Goal: Information Seeking & Learning: Learn about a topic

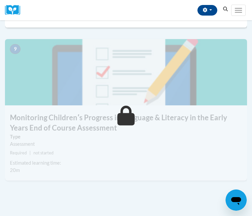
scroll to position [1536, 0]
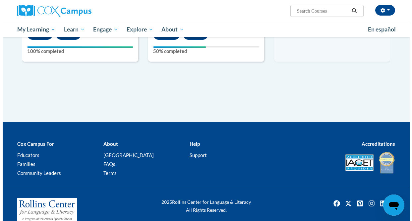
scroll to position [539, 0]
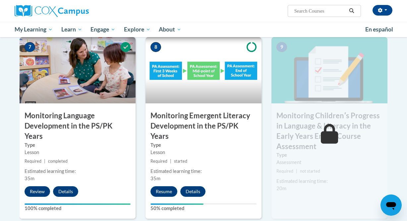
click at [165, 175] on div "8 Monitoring Emergent Literacy Development in the PS/PK Years Type Lesson Requi…" at bounding box center [203, 128] width 116 height 182
click at [166, 186] on button "Resume" at bounding box center [163, 191] width 27 height 11
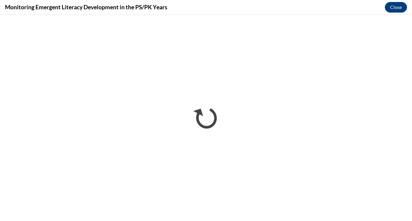
scroll to position [0, 0]
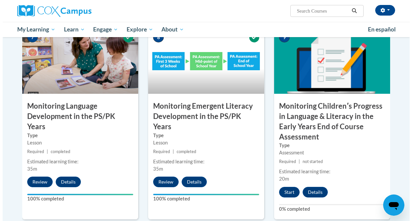
scroll to position [626, 0]
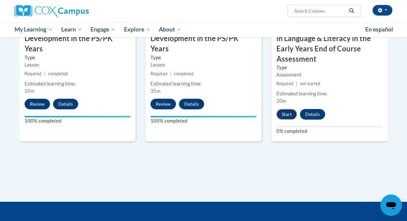
click at [285, 118] on button "Start" at bounding box center [286, 114] width 21 height 11
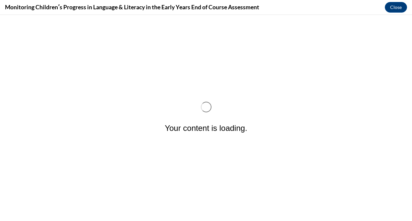
scroll to position [0, 0]
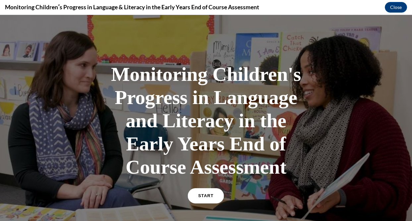
click at [196, 195] on link "START" at bounding box center [206, 195] width 36 height 15
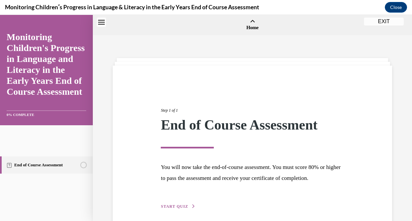
scroll to position [21, 0]
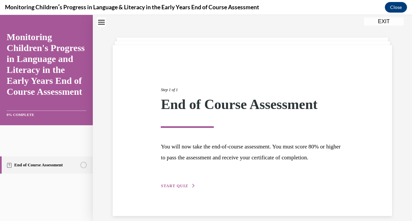
click at [161, 184] on span "START QUIZ" at bounding box center [174, 186] width 27 height 5
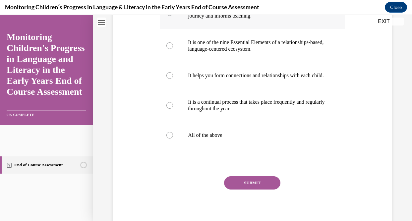
scroll to position [196, 0]
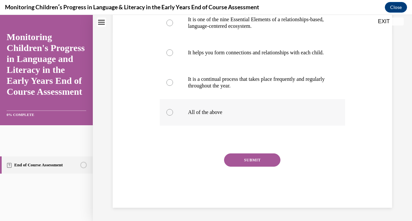
click at [222, 115] on p "All of the above" at bounding box center [258, 112] width 140 height 7
click at [173, 115] on input "All of the above" at bounding box center [169, 112] width 7 height 7
radio input "true"
click at [238, 161] on button "SUBMIT" at bounding box center [252, 159] width 56 height 13
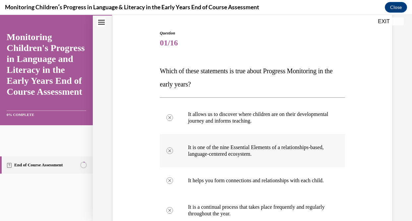
scroll to position [73, 0]
